Goal: Navigation & Orientation: Find specific page/section

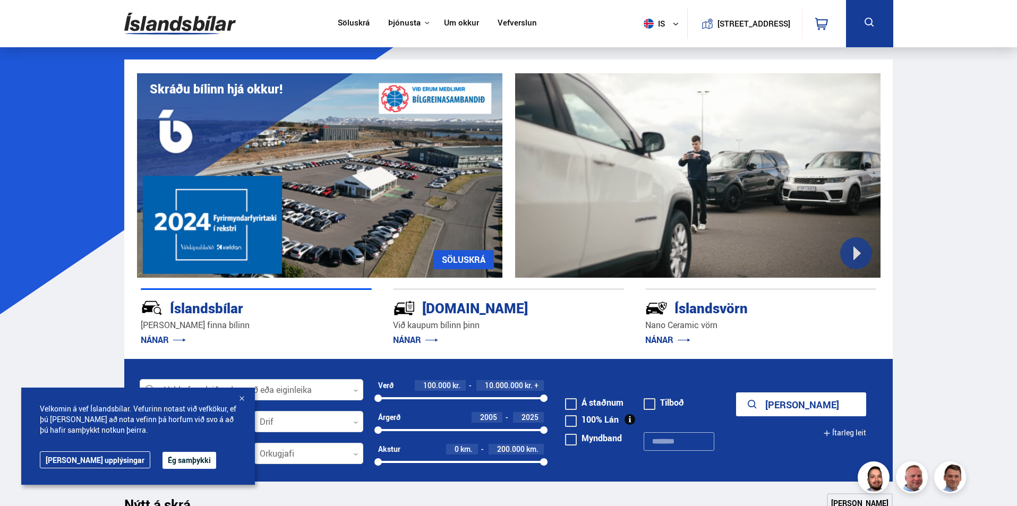
click at [171, 459] on button "Ég samþykki" at bounding box center [190, 460] width 54 height 17
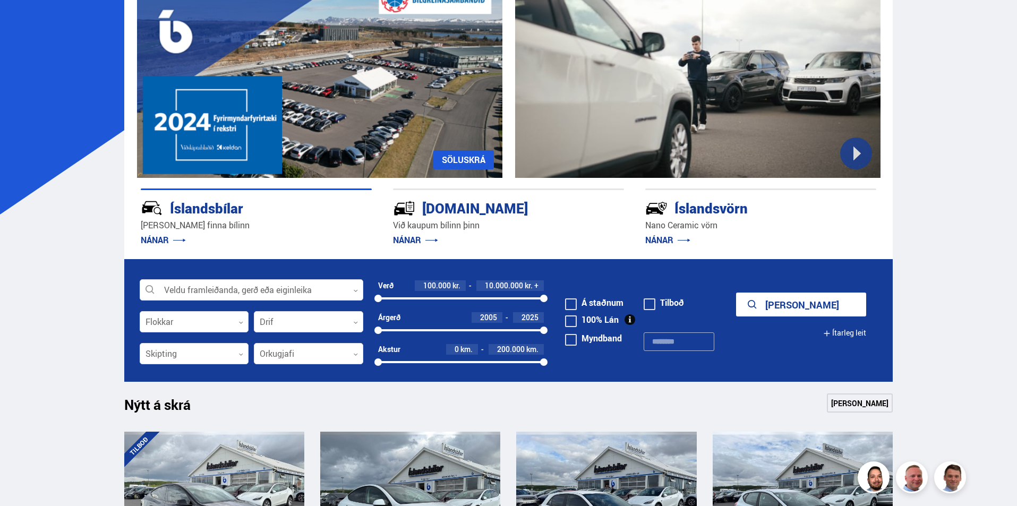
scroll to position [106, 0]
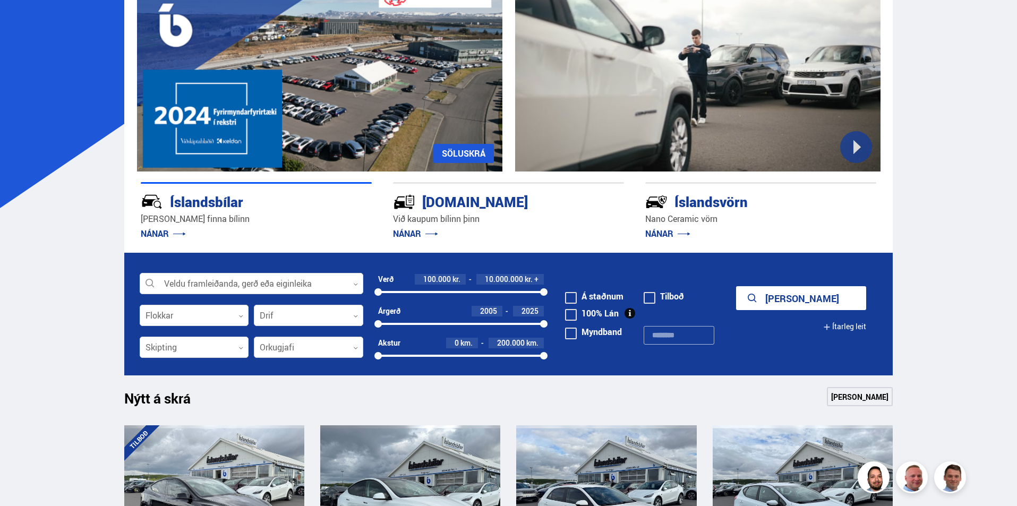
click at [353, 347] on div at bounding box center [308, 347] width 109 height 21
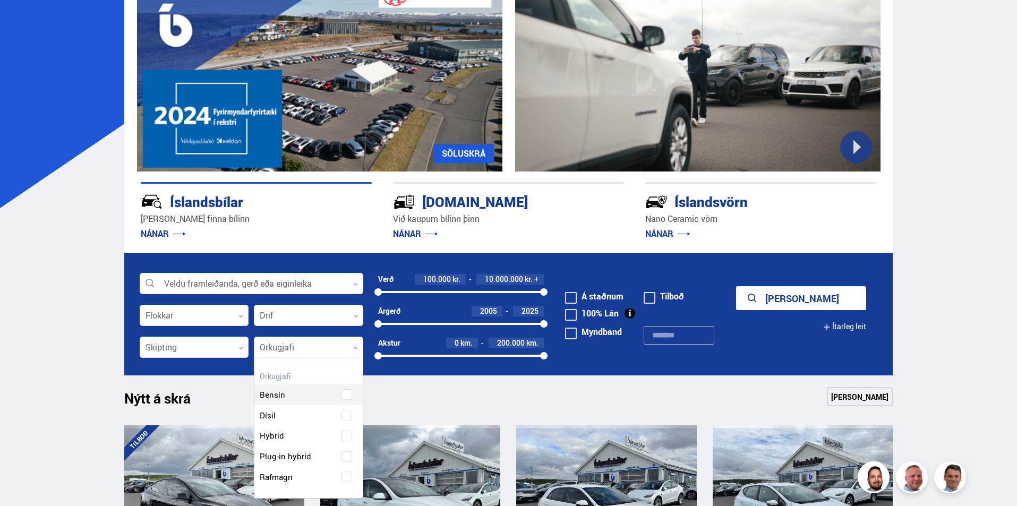
scroll to position [140, 108]
click at [346, 477] on div "Bensín Dísil Hybrid Plug-in hybrid Rafmagn" at bounding box center [308, 428] width 108 height 119
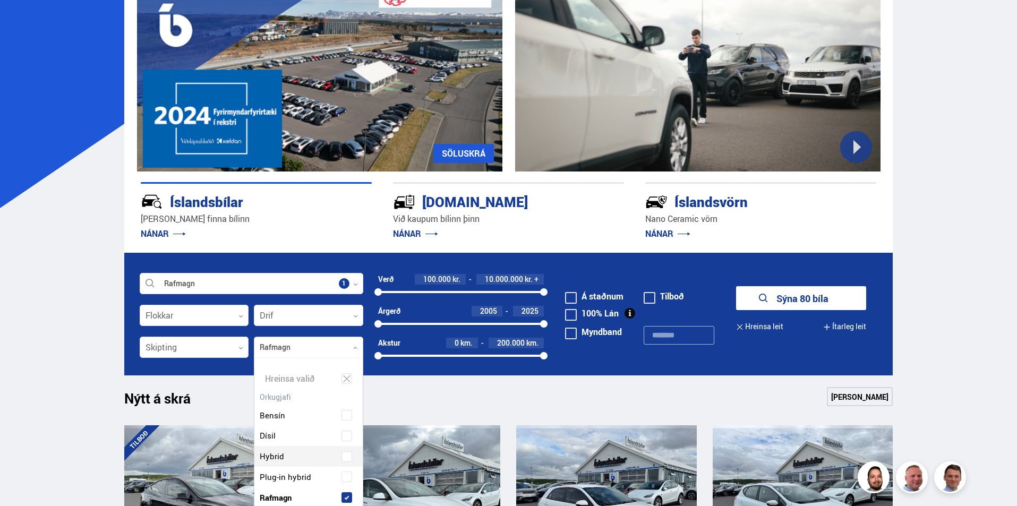
click at [816, 299] on button "Sýna 80 bíla" at bounding box center [801, 298] width 130 height 24
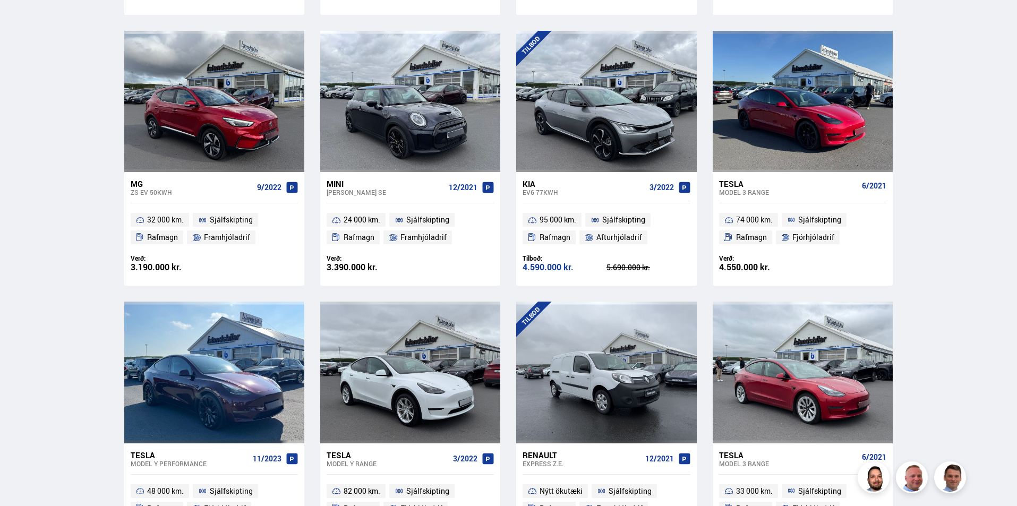
scroll to position [1434, 0]
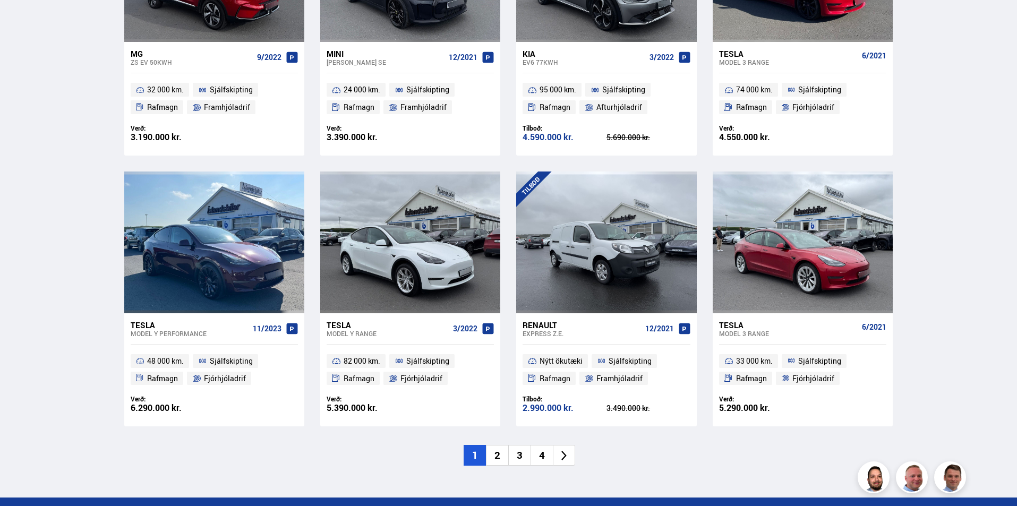
click at [495, 457] on li "2" at bounding box center [497, 455] width 22 height 21
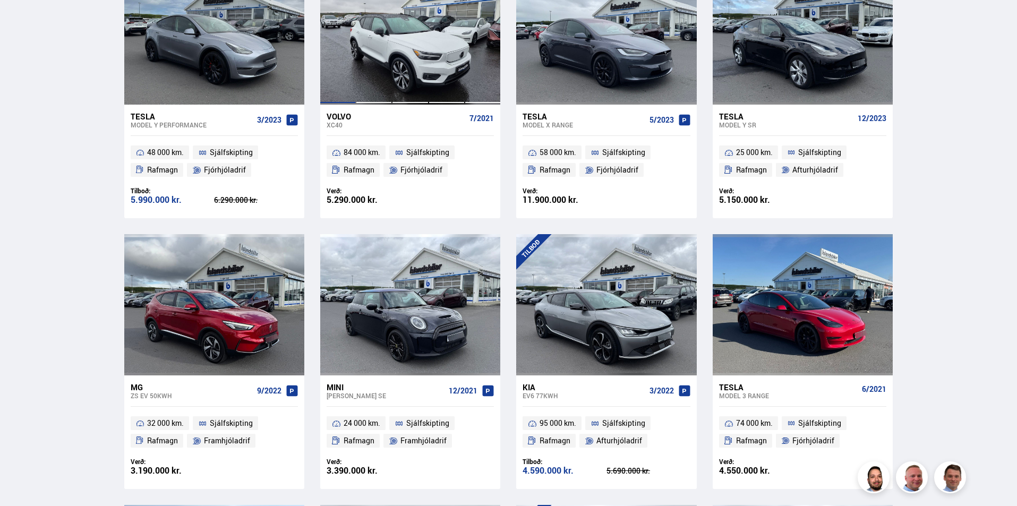
scroll to position [715, 0]
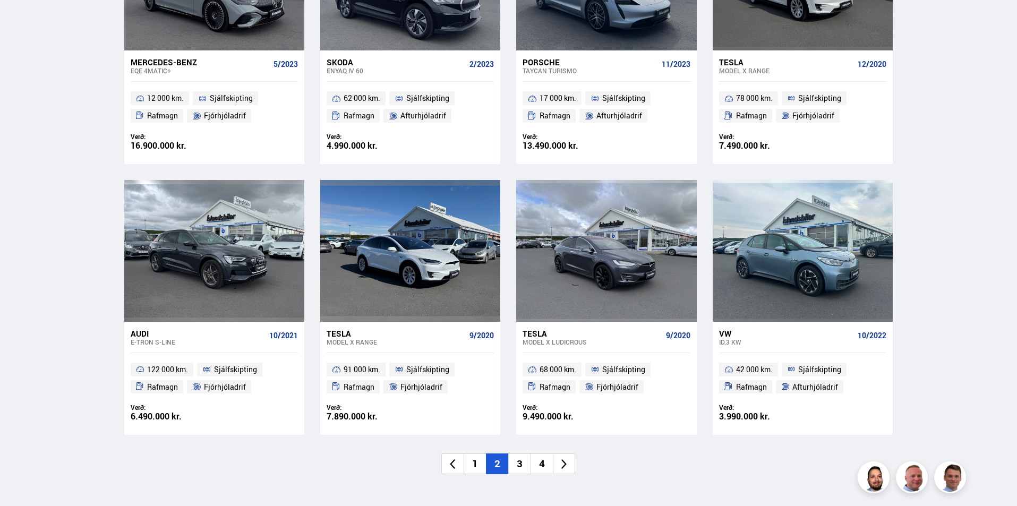
scroll to position [1487, 0]
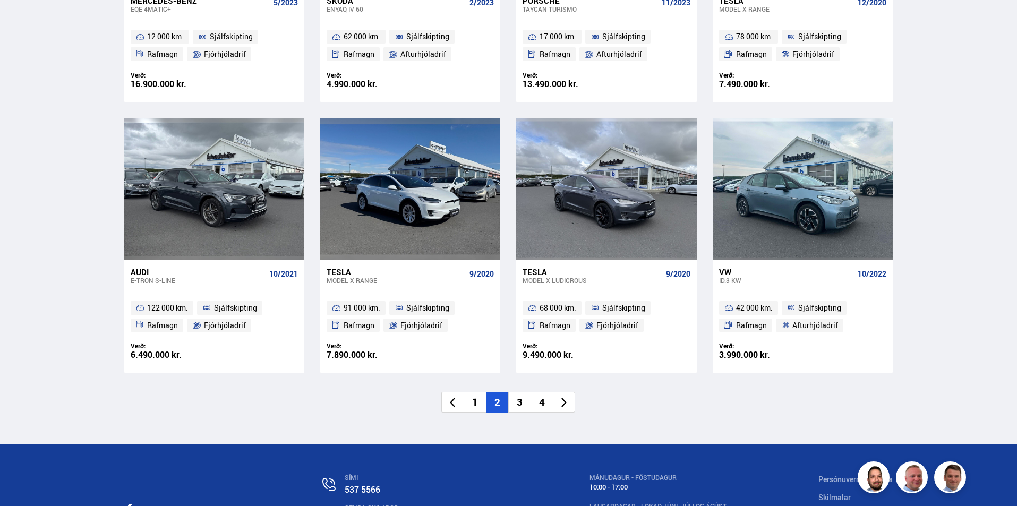
click at [519, 405] on li "3" at bounding box center [519, 402] width 22 height 21
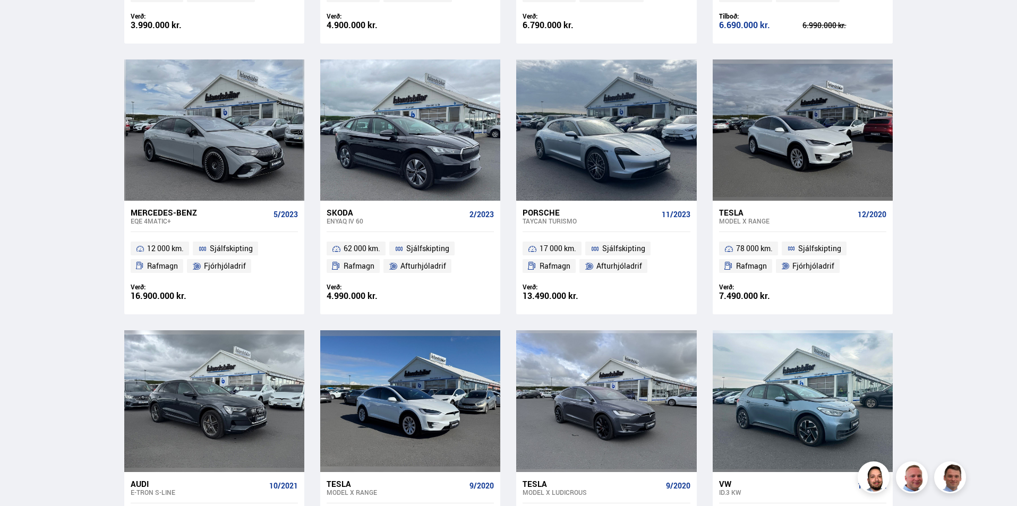
scroll to position [1141, 0]
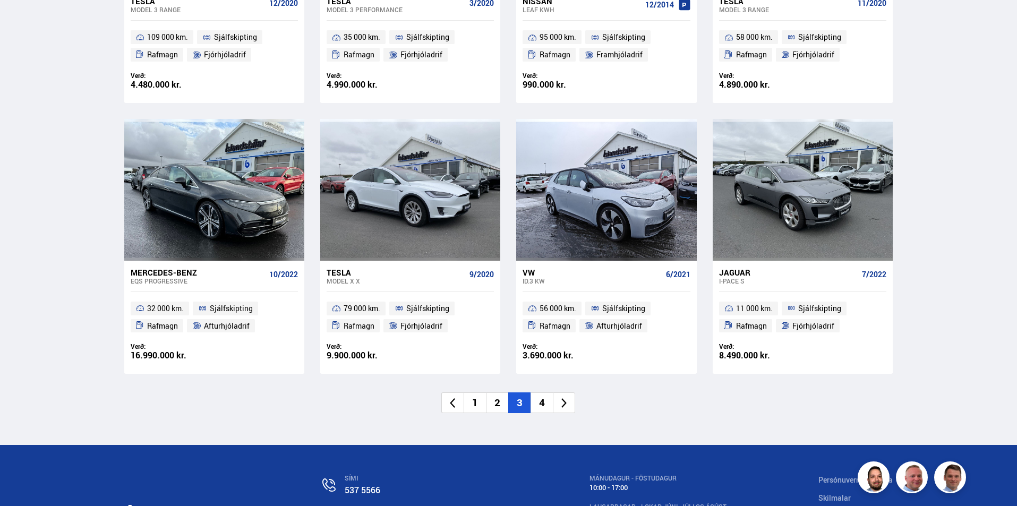
scroll to position [1487, 0]
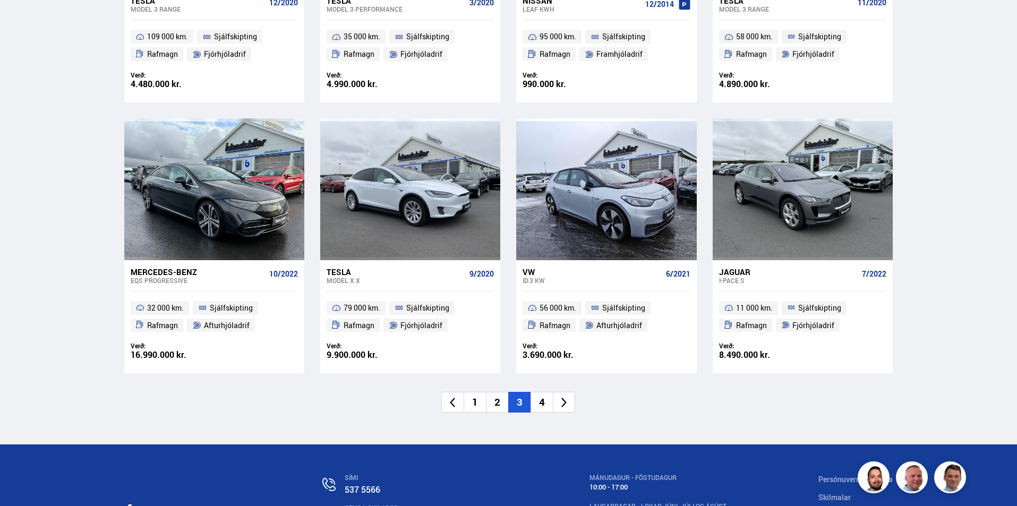
click at [543, 400] on li "4" at bounding box center [542, 402] width 22 height 21
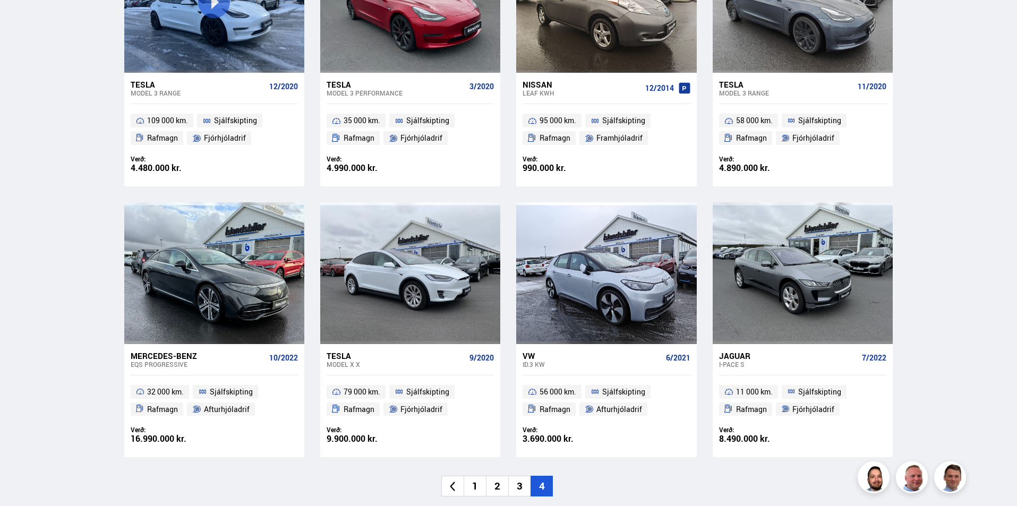
scroll to position [1141, 0]
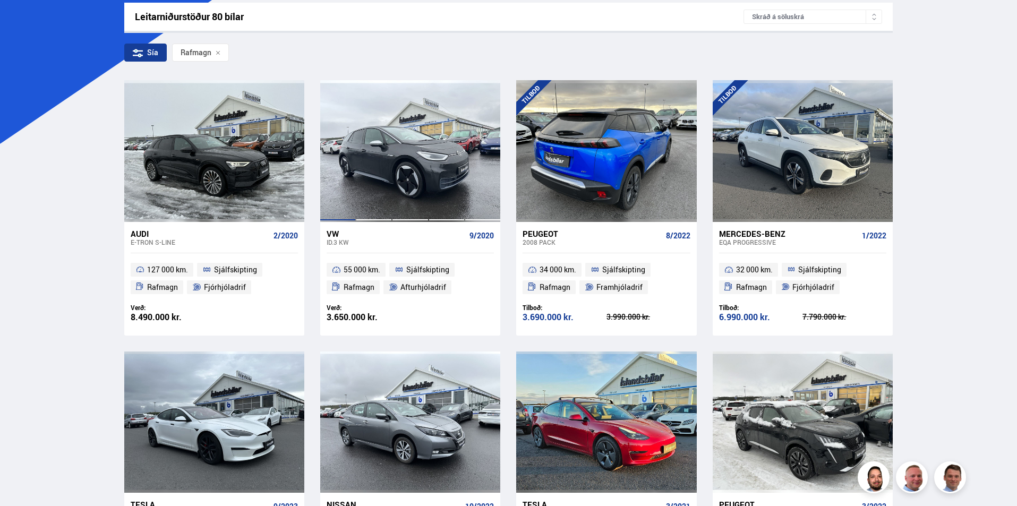
scroll to position [159, 0]
